Goal: Task Accomplishment & Management: Manage account settings

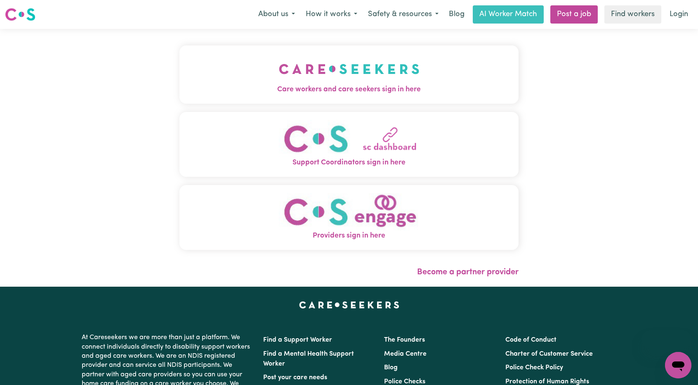
drag, startPoint x: 0, startPoint y: 0, endPoint x: 283, endPoint y: 108, distance: 302.9
click at [283, 109] on div "Care workers and care seekers sign in here Support Coordinators sign in here Pr…" at bounding box center [349, 151] width 339 height 212
click at [308, 90] on span "Care workers and care seekers sign in here" at bounding box center [349, 89] width 339 height 11
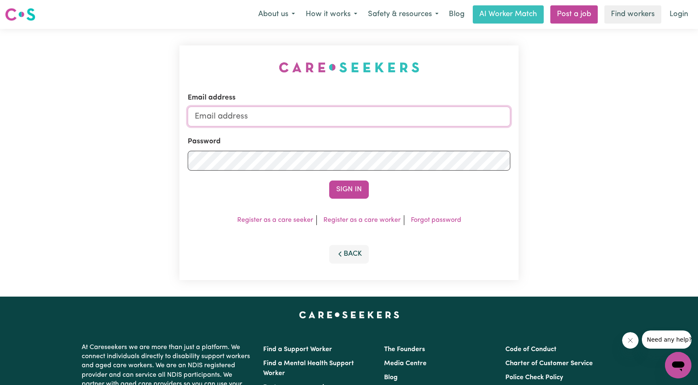
click at [353, 112] on input "Email address" at bounding box center [349, 116] width 323 height 20
drag, startPoint x: 237, startPoint y: 119, endPoint x: 421, endPoint y: 147, distance: 186.1
click at [418, 146] on form "Email address [EMAIL_ADDRESS][PERSON_NAME][DOMAIN_NAME] Password Sign In" at bounding box center [349, 145] width 323 height 106
type input "[EMAIL_ADDRESS][DOMAIN_NAME]"
click at [349, 190] on button "Sign In" at bounding box center [349, 189] width 40 height 18
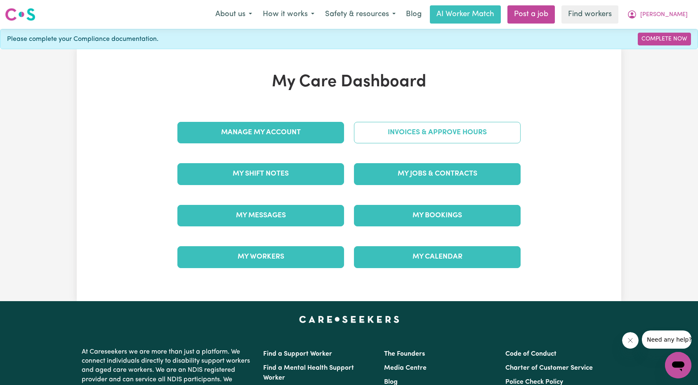
click at [403, 125] on link "Invoices & Approve Hours" at bounding box center [437, 132] width 167 height 21
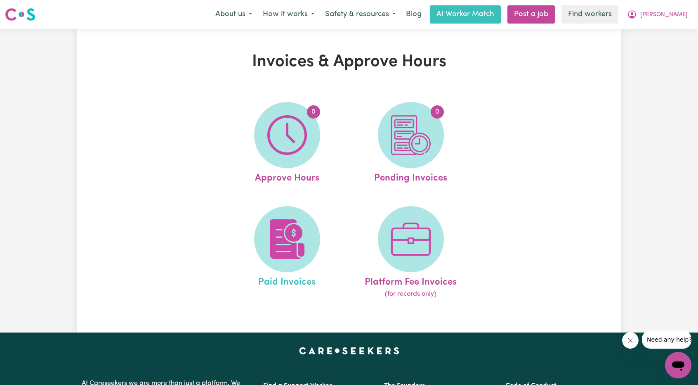
click at [313, 215] on link "Paid Invoices" at bounding box center [287, 252] width 119 height 93
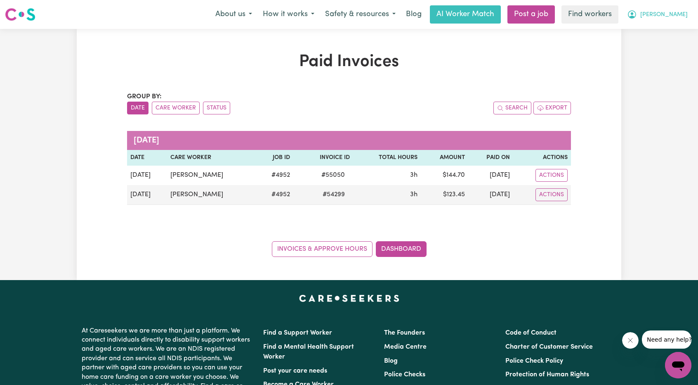
click at [672, 13] on span "[PERSON_NAME]" at bounding box center [664, 14] width 47 height 9
click at [660, 26] on link "My Dashboard" at bounding box center [660, 32] width 65 height 16
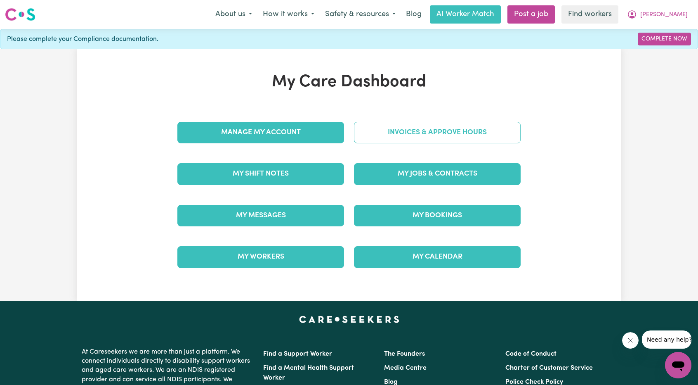
click at [424, 134] on link "Invoices & Approve Hours" at bounding box center [437, 132] width 167 height 21
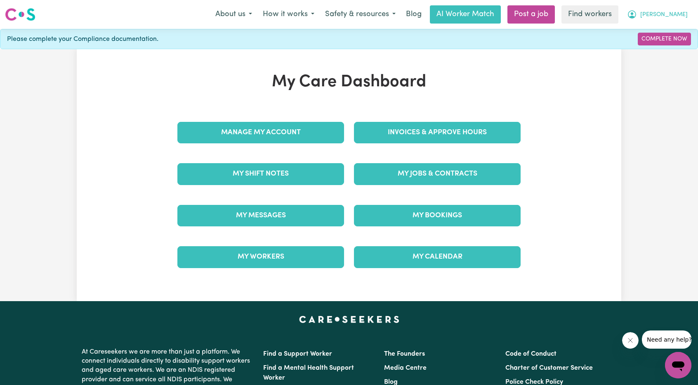
click at [688, 9] on button "[PERSON_NAME]" at bounding box center [657, 14] width 71 height 17
click at [657, 47] on link "Logout" at bounding box center [660, 48] width 65 height 16
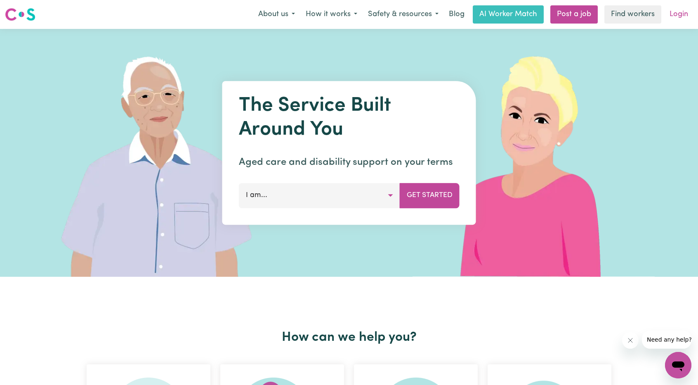
click at [676, 10] on link "Login" at bounding box center [679, 14] width 28 height 18
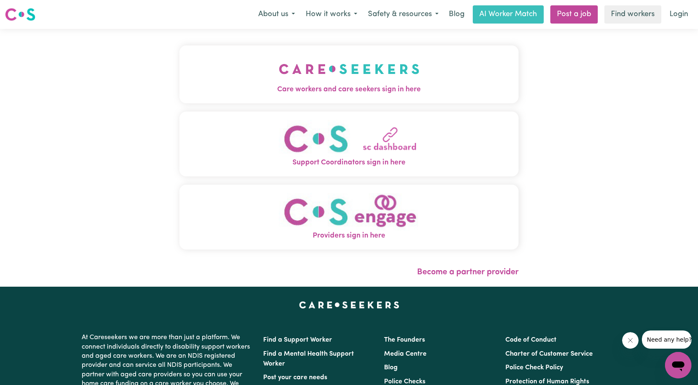
click at [315, 79] on img "Care workers and care seekers sign in here" at bounding box center [349, 69] width 141 height 31
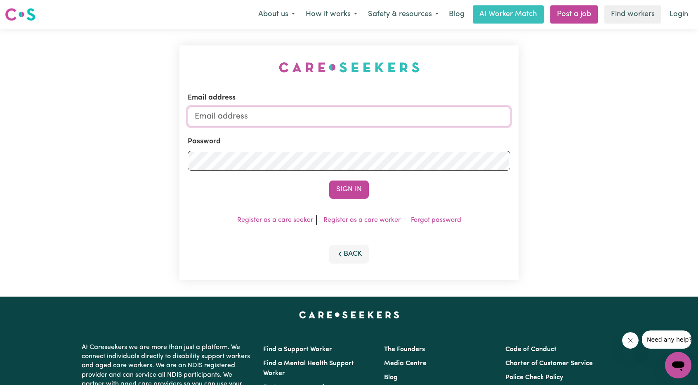
click at [253, 111] on input "Email address" at bounding box center [349, 116] width 323 height 20
drag, startPoint x: 238, startPoint y: 115, endPoint x: 407, endPoint y: 131, distance: 170.0
click at [407, 131] on form "Email address [EMAIL_ADDRESS][PERSON_NAME][DOMAIN_NAME] Password Sign In" at bounding box center [349, 145] width 323 height 106
type input "superuser~alexandermcdonald@careseekers.com.au"
click at [354, 180] on form "Email address superuser~alexandermcdonald@careseekers.com.au Password Sign In" at bounding box center [349, 145] width 323 height 106
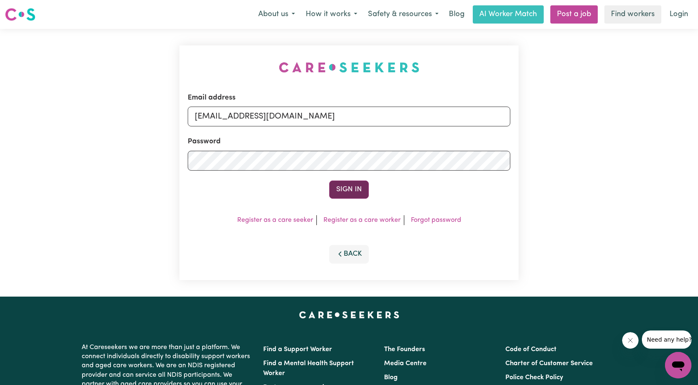
click at [353, 184] on button "Sign In" at bounding box center [349, 189] width 40 height 18
